Goal: Information Seeking & Learning: Find specific fact

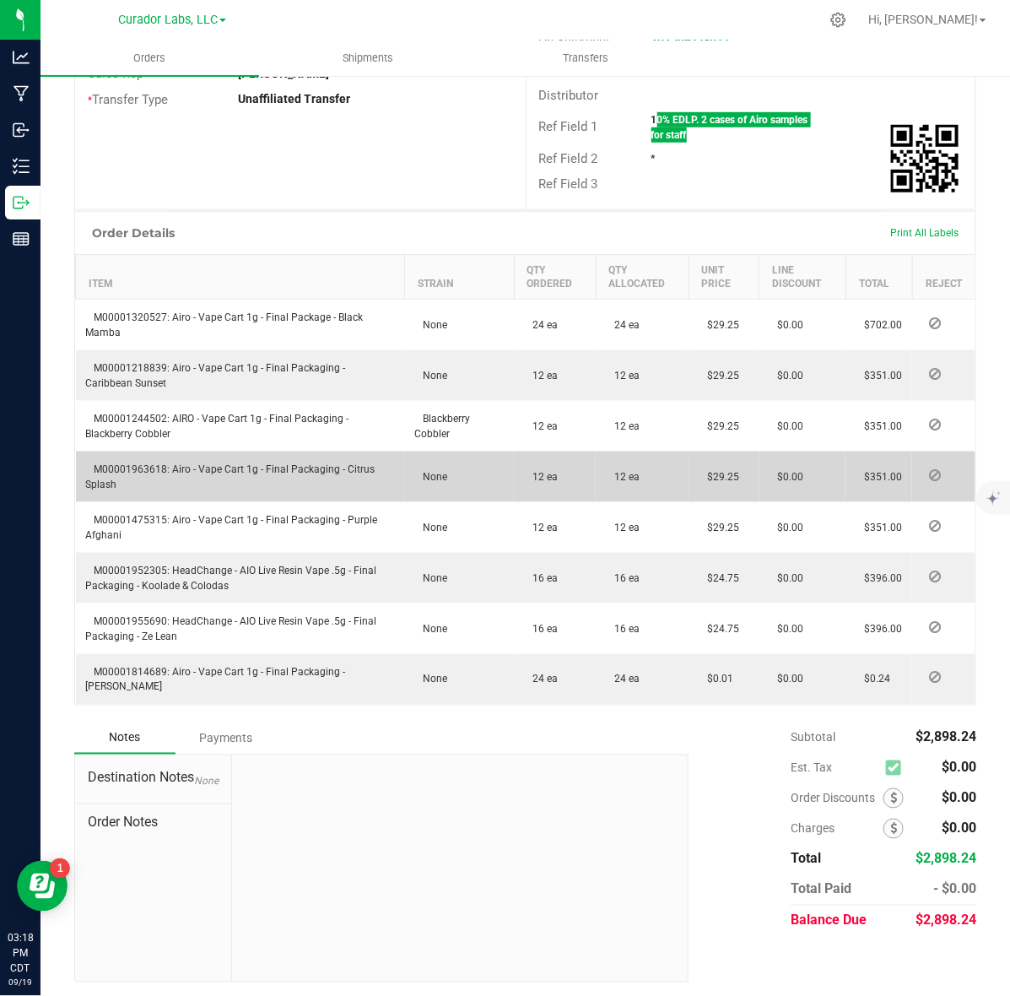
scroll to position [389, 0]
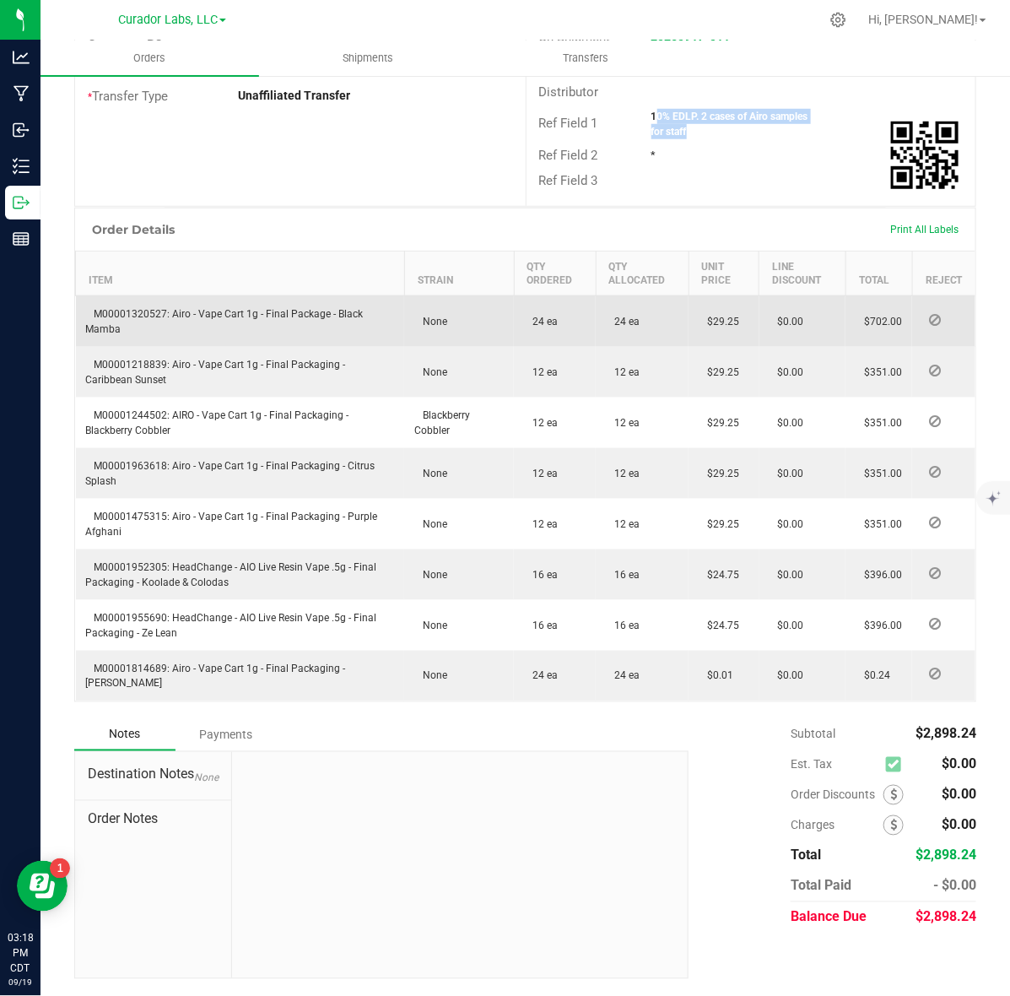
click at [115, 302] on td "M00001320527: Airo - Vape Cart 1g - Final Package - Black Mamba" at bounding box center [240, 320] width 329 height 51
click at [119, 305] on td "M00001320527: Airo - Vape Cart 1g - Final Package - Black Mamba" at bounding box center [240, 320] width 329 height 51
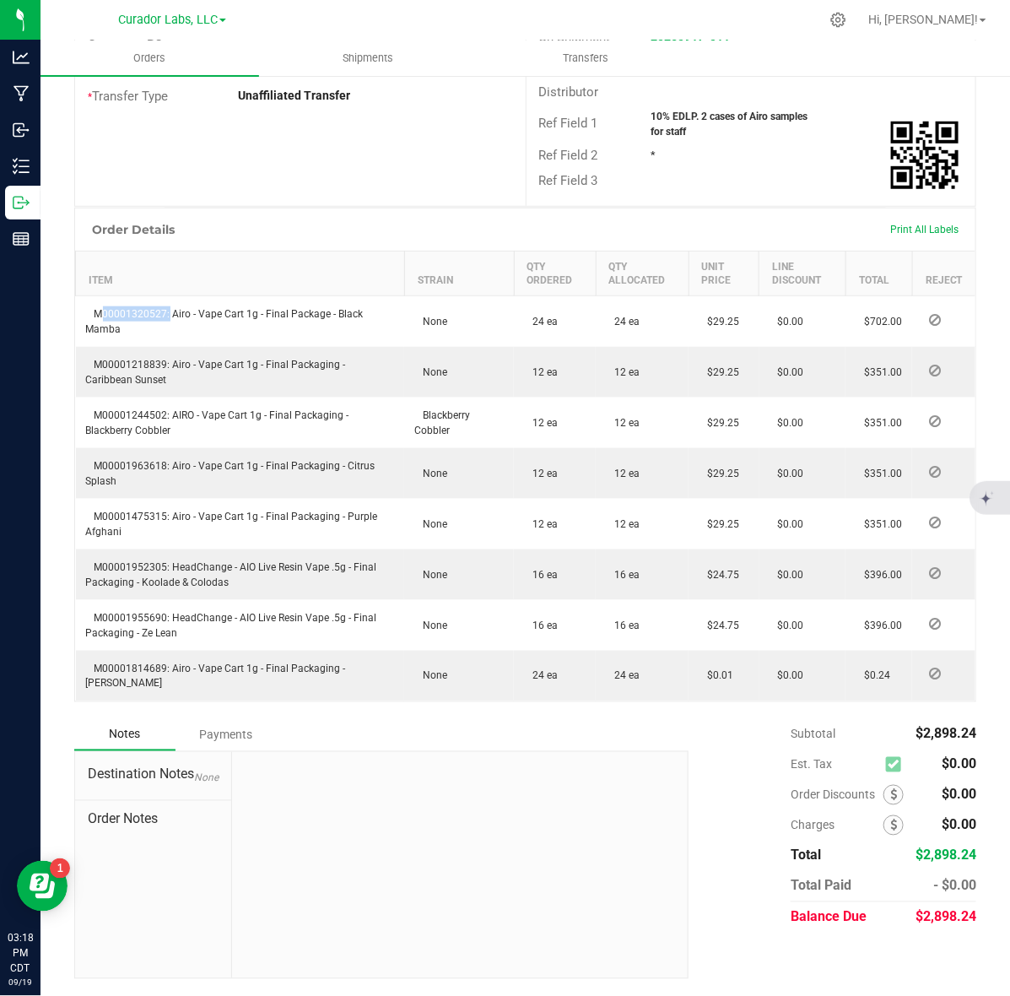
copy span "M00001320527"
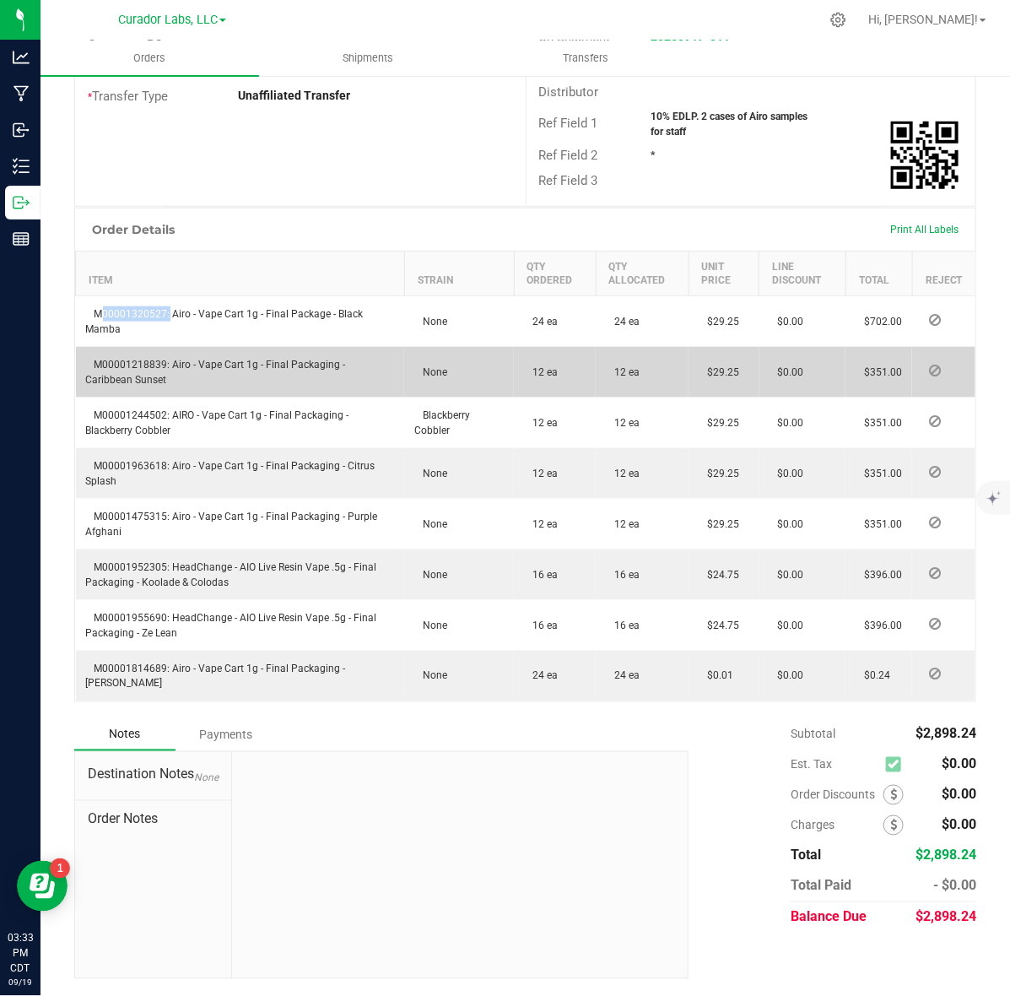
click at [125, 363] on span "M00001218839: Airo - Vape Cart 1g - Final Packaging - Caribbean Sunset" at bounding box center [216, 372] width 260 height 27
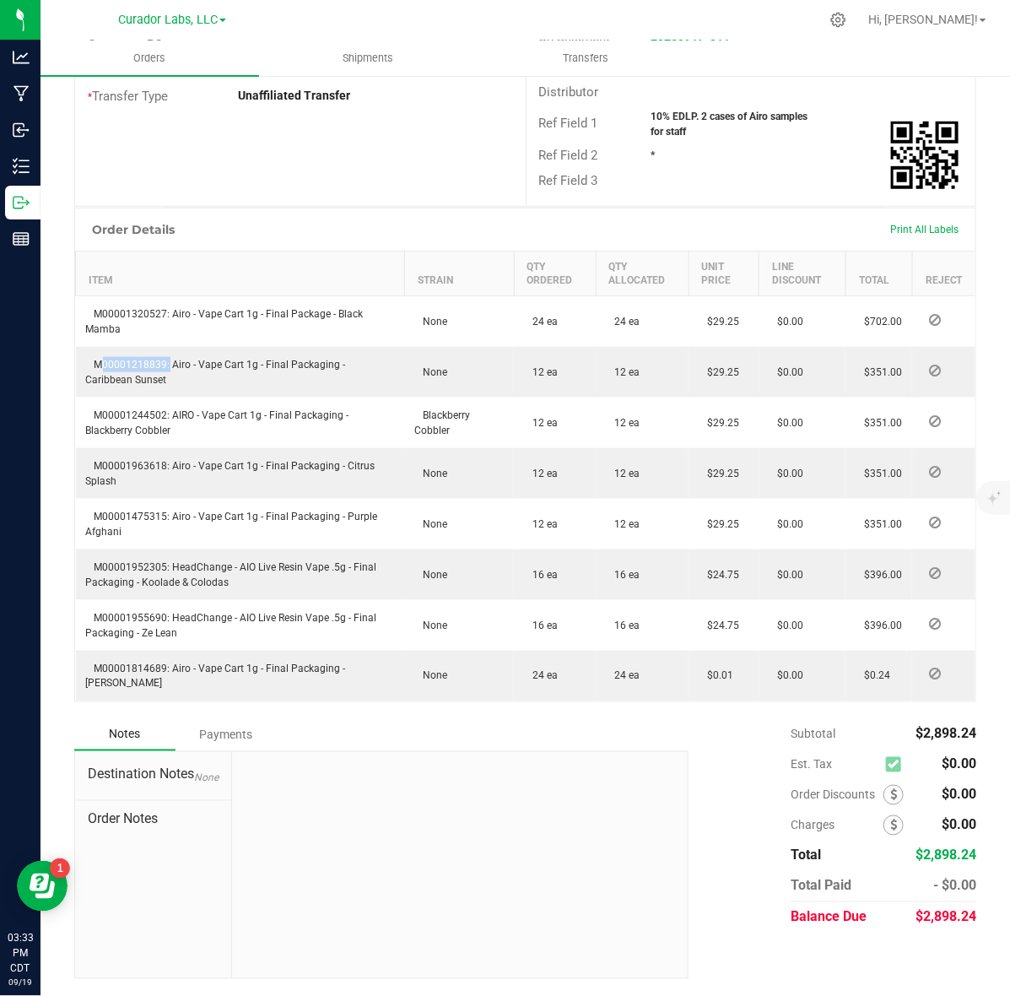
copy span "M00001218839"
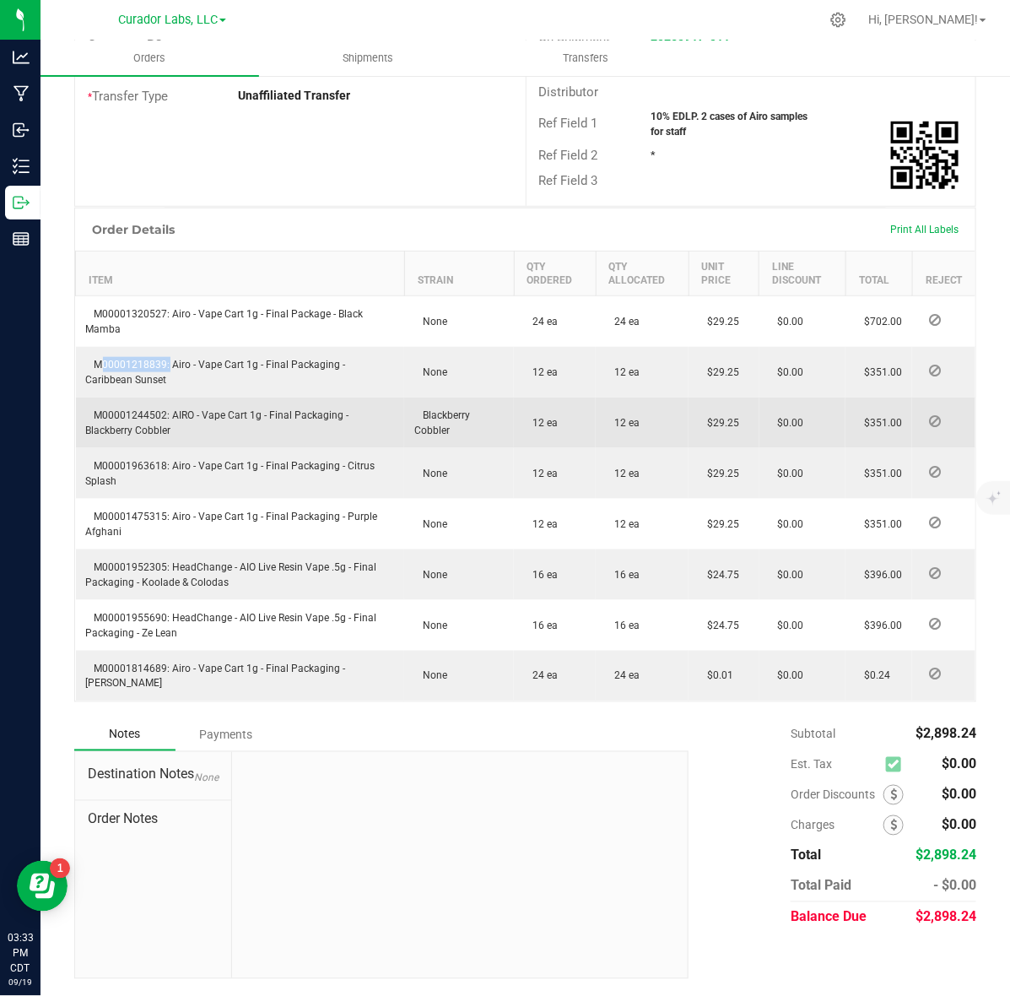
click at [100, 414] on span "M00001244502: AIRO - Vape Cart 1g - Final Packaging - Blackberry Cobbler" at bounding box center [217, 422] width 263 height 27
copy span "M00001244502"
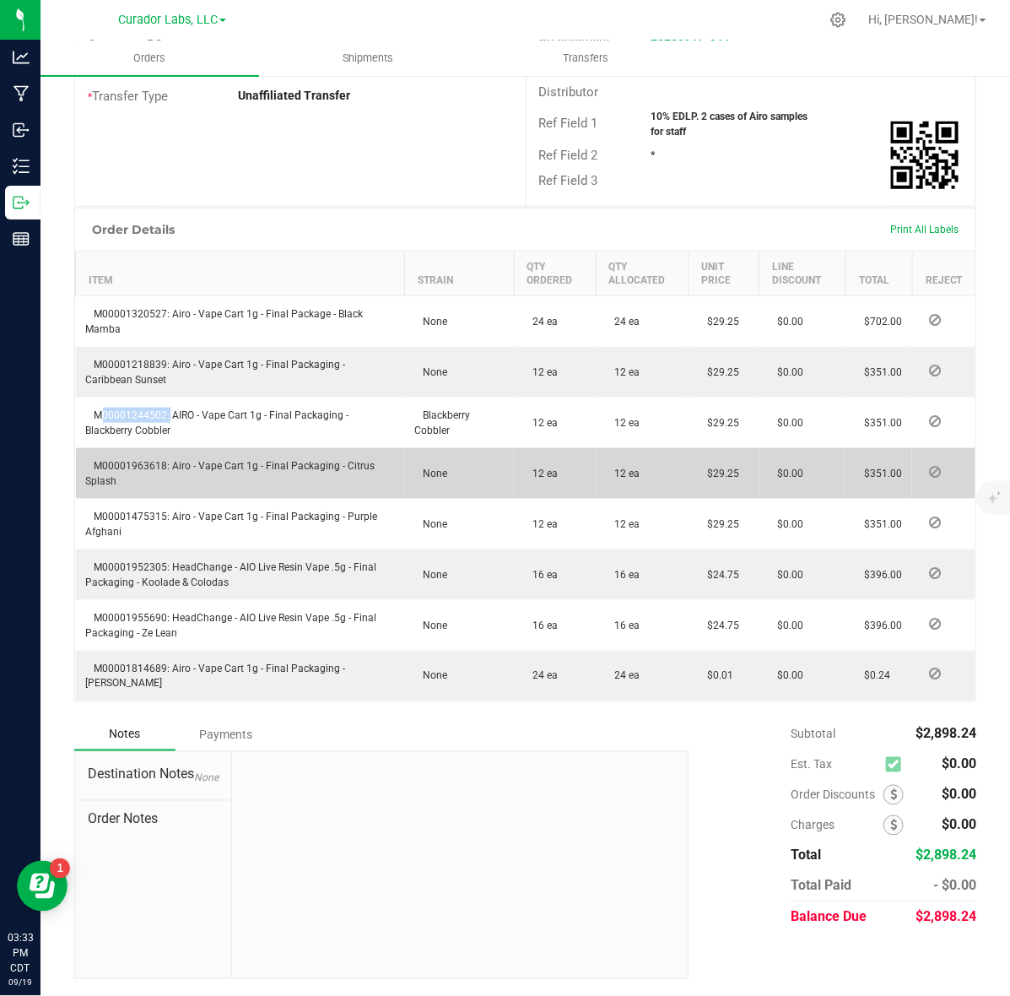
click at [128, 462] on span "M00001963618: Airo - Vape Cart 1g - Final Packaging - Citrus Splash" at bounding box center [230, 473] width 289 height 27
copy span "M00001963618"
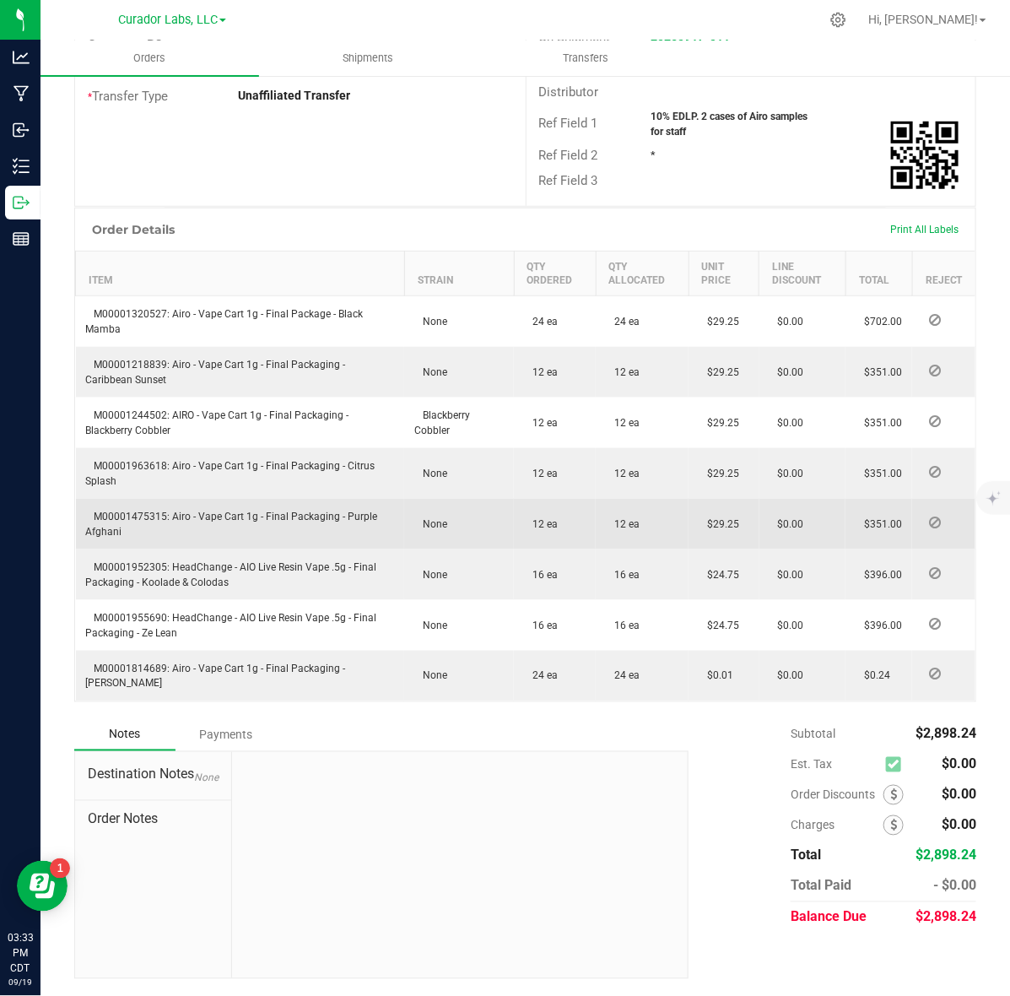
click at [128, 510] on span "M00001475315: Airo - Vape Cart 1g - Final Packaging - Purple Afghani" at bounding box center [232, 523] width 292 height 27
copy span "M00001475315"
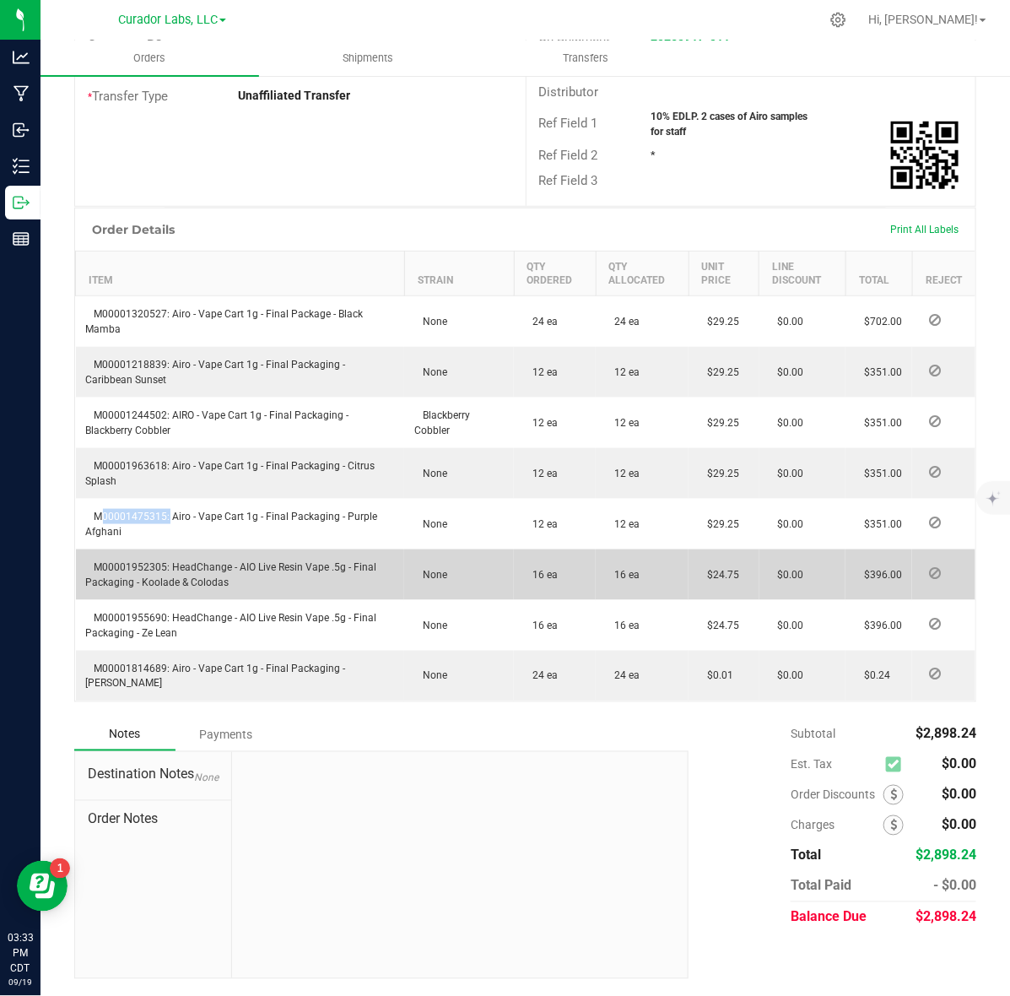
click at [149, 563] on span "M00001952305: HeadChange - AIO Live Resin Vape .5g - Final Packaging - Koolade …" at bounding box center [231, 574] width 291 height 27
copy span "M00001952305"
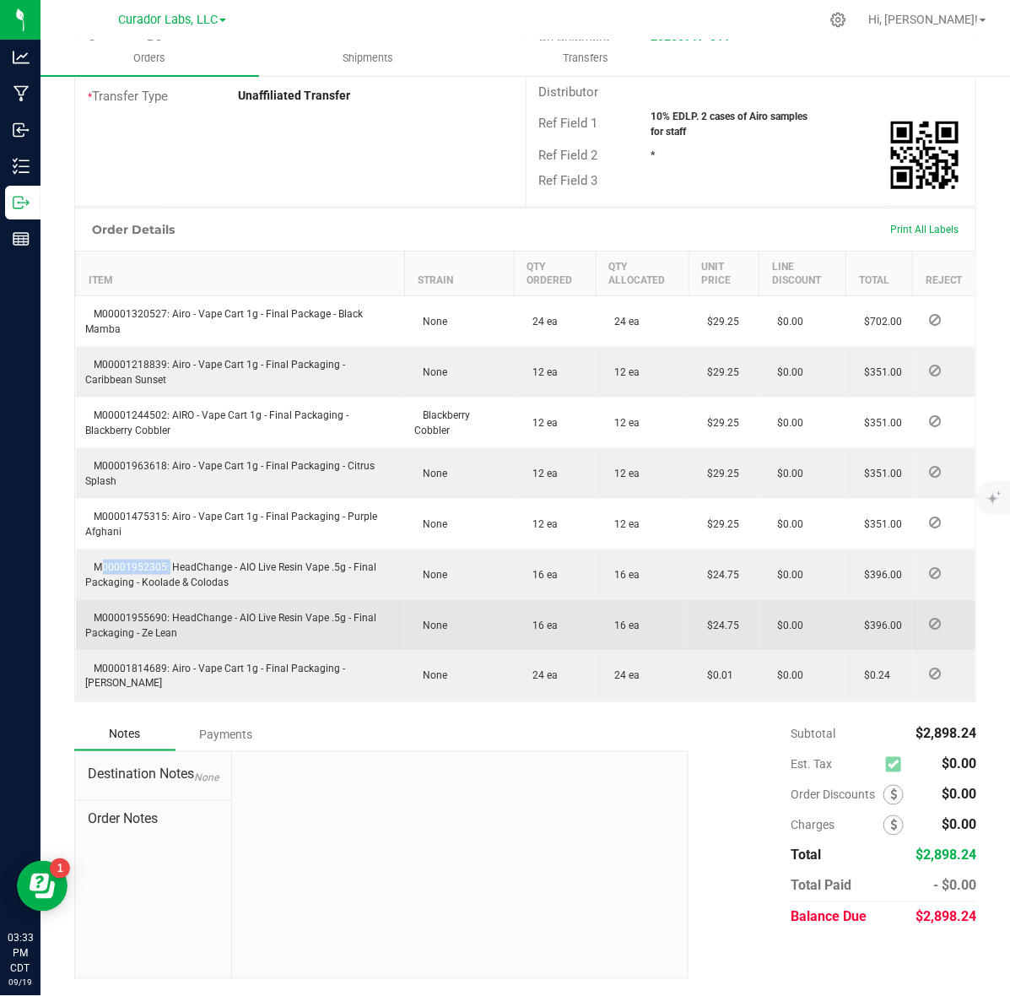
click at [104, 612] on span "M00001955690: HeadChange - AIO Live Resin Vape .5g - Final Packaging - Ze Lean" at bounding box center [231, 625] width 291 height 27
copy span "M00001955690"
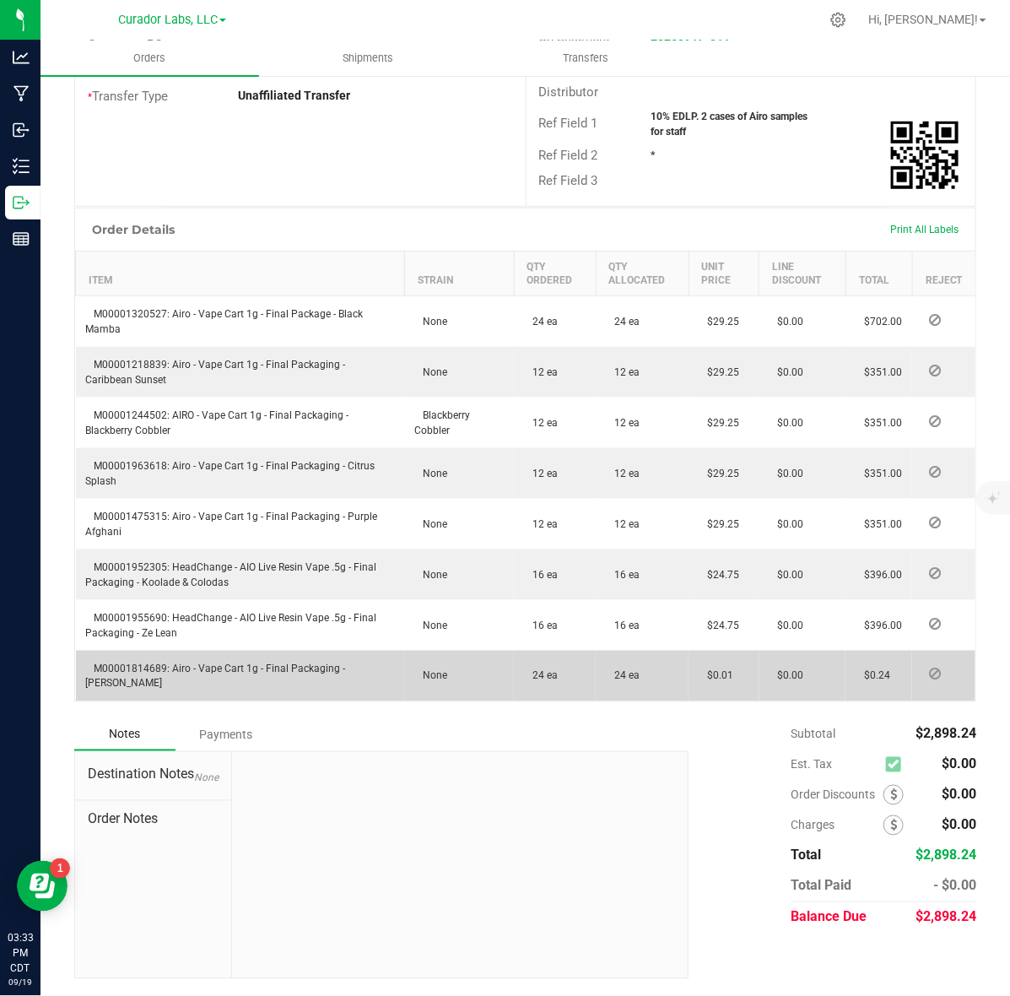
click at [120, 664] on span "M00001814689: Airo - Vape Cart 1g - Final Packaging - Jack Herer" at bounding box center [216, 675] width 260 height 27
copy span "M00001814689"
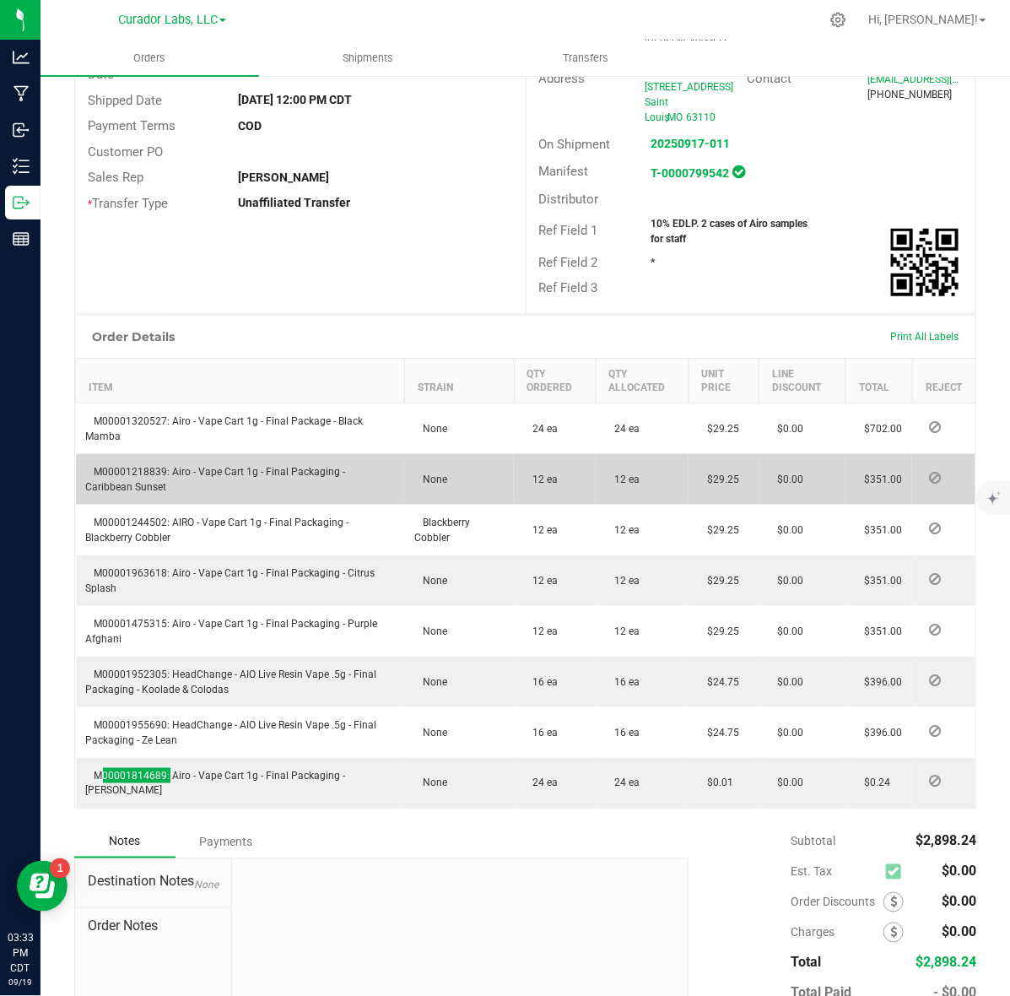
scroll to position [178, 0]
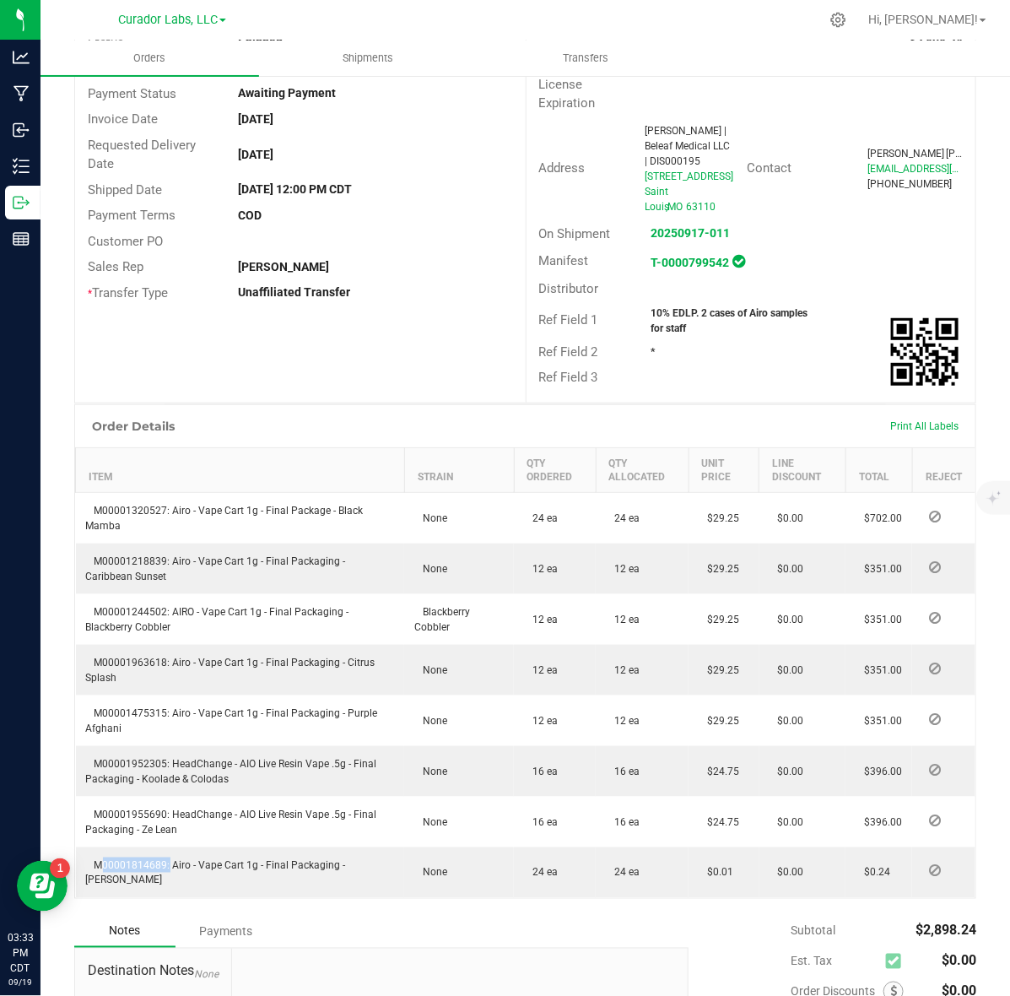
click at [702, 327] on strong "10% EDLP. 2 cases of Airo samples for staff" at bounding box center [729, 320] width 157 height 27
copy strong "10% EDLP. 2 cases of Airo samples for staff"
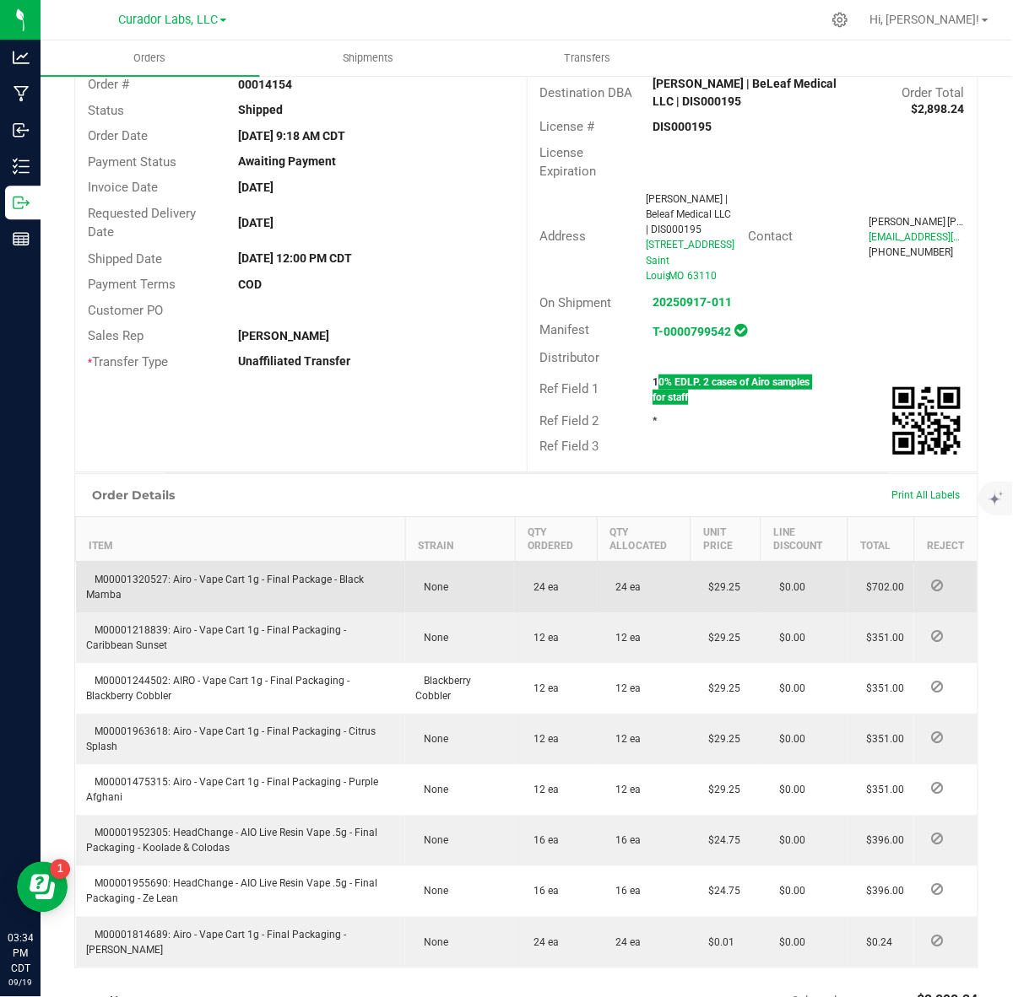
scroll to position [73, 0]
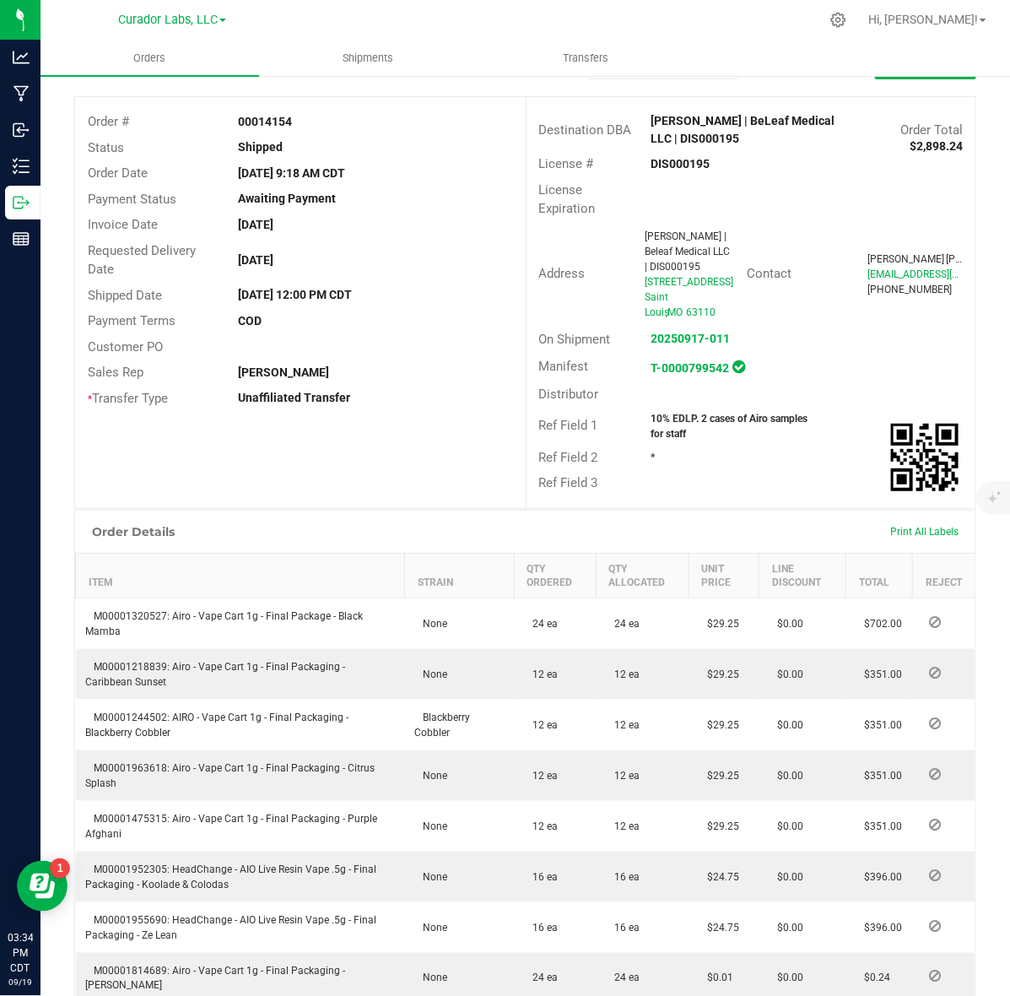
click at [262, 122] on strong "00014154" at bounding box center [265, 122] width 54 height 14
copy strong "00014154"
